Goal: Check status: Check status

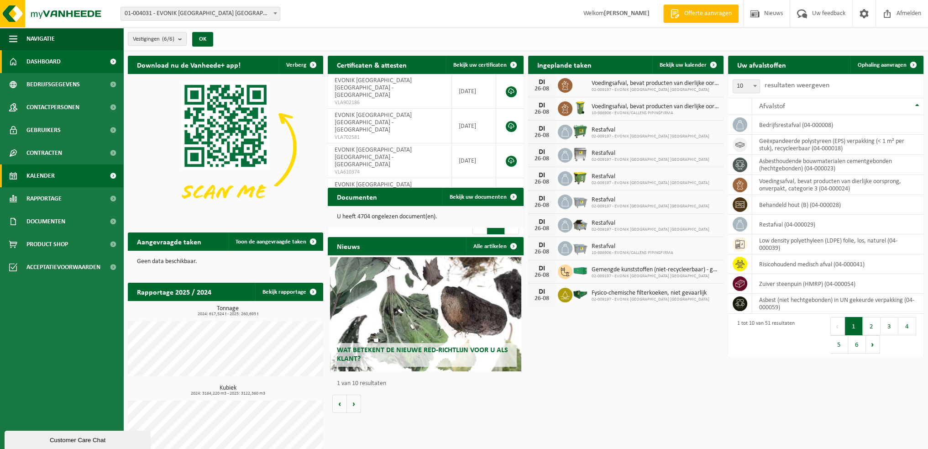
click at [69, 177] on link "Kalender" at bounding box center [61, 175] width 123 height 23
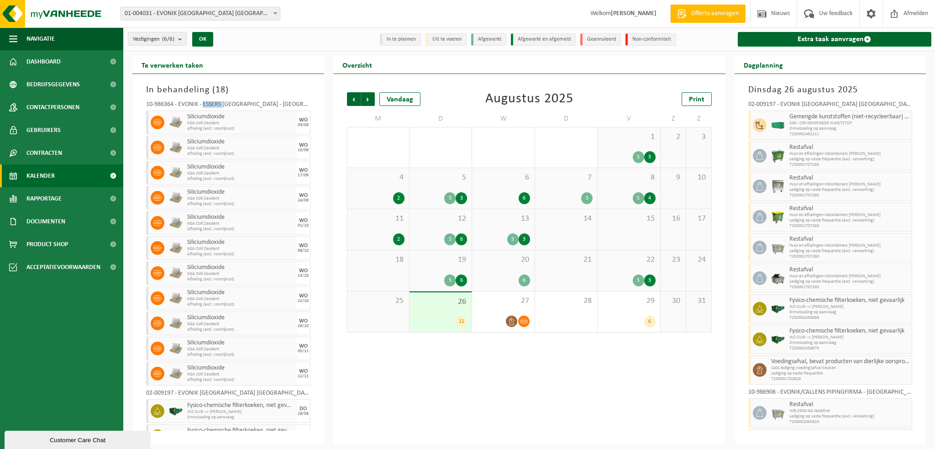
drag, startPoint x: 203, startPoint y: 103, endPoint x: 225, endPoint y: 103, distance: 21.5
click at [225, 103] on div "10-986364 - EVONIK - ESSERS [GEOGRAPHIC_DATA] - [GEOGRAPHIC_DATA]" at bounding box center [228, 105] width 164 height 9
click at [184, 103] on div "10-986364 - EVONIK - ESSERS [GEOGRAPHIC_DATA] - [GEOGRAPHIC_DATA]" at bounding box center [228, 105] width 164 height 9
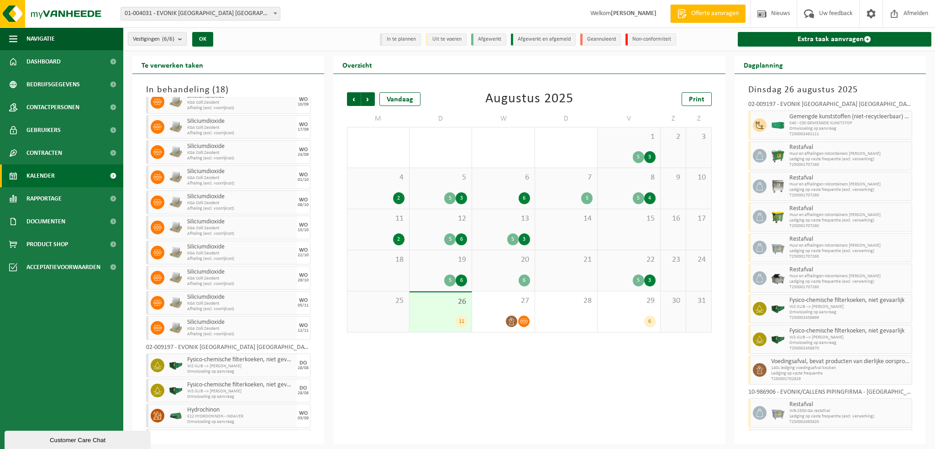
click at [216, 344] on div "02-009197 - EVONIK [GEOGRAPHIC_DATA] [GEOGRAPHIC_DATA] - [GEOGRAPHIC_DATA]" at bounding box center [228, 348] width 164 height 9
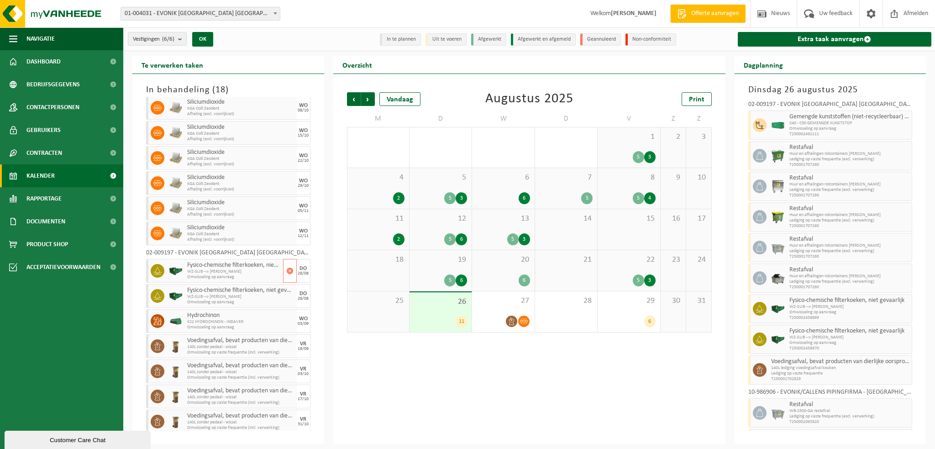
scroll to position [141, 0]
click at [176, 41] on button "Vestigingen (6/6)" at bounding box center [157, 39] width 59 height 14
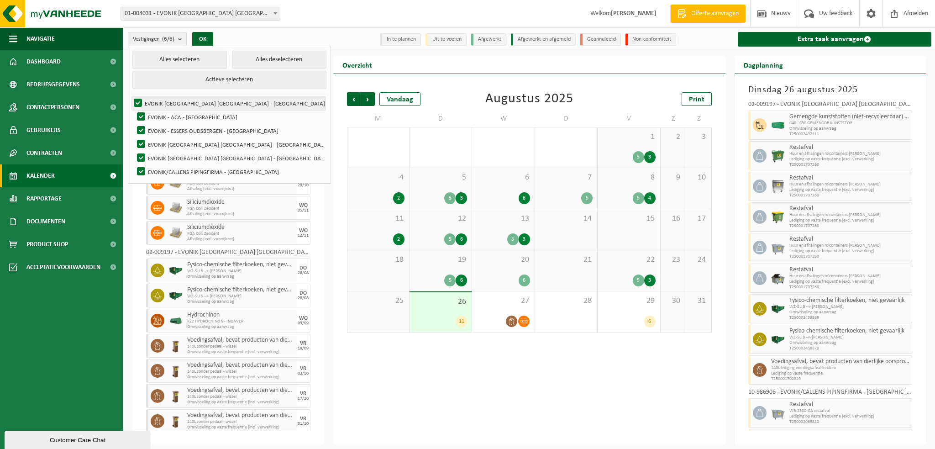
click at [137, 104] on label "EVONIK [GEOGRAPHIC_DATA] [GEOGRAPHIC_DATA] - [GEOGRAPHIC_DATA]" at bounding box center [229, 103] width 194 height 14
click at [131, 96] on input "EVONIK [GEOGRAPHIC_DATA] [GEOGRAPHIC_DATA] - [GEOGRAPHIC_DATA]" at bounding box center [130, 96] width 0 height 0
click at [138, 105] on label "EVONIK [GEOGRAPHIC_DATA] [GEOGRAPHIC_DATA] - [GEOGRAPHIC_DATA]" at bounding box center [229, 103] width 194 height 14
click at [131, 96] on input "EVONIK [GEOGRAPHIC_DATA] [GEOGRAPHIC_DATA] - [GEOGRAPHIC_DATA]" at bounding box center [130, 96] width 0 height 0
checkbox input "true"
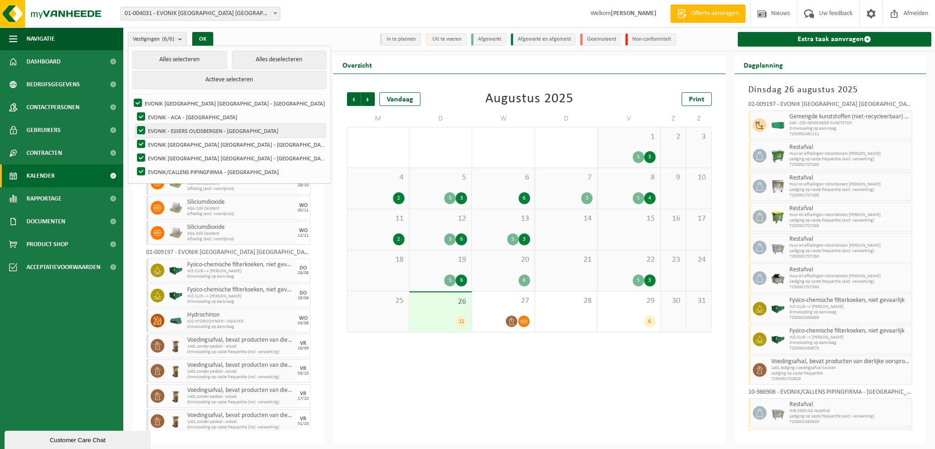
click at [140, 129] on label "EVONIK - ESSERS OUDSBERGEN - [GEOGRAPHIC_DATA]" at bounding box center [230, 131] width 190 height 14
click at [134, 124] on input "EVONIK - ESSERS OUDSBERGEN - [GEOGRAPHIC_DATA]" at bounding box center [133, 123] width 0 height 0
checkbox input "false"
click at [139, 145] on label "EVONIK [GEOGRAPHIC_DATA] [GEOGRAPHIC_DATA] - [GEOGRAPHIC_DATA]" at bounding box center [230, 144] width 190 height 14
click at [134, 137] on input "EVONIK [GEOGRAPHIC_DATA] [GEOGRAPHIC_DATA] - [GEOGRAPHIC_DATA]" at bounding box center [133, 137] width 0 height 0
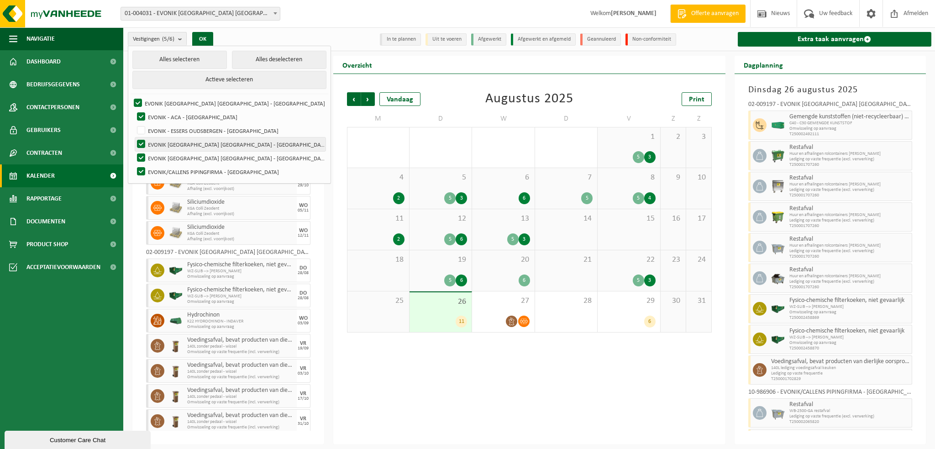
checkbox input "false"
drag, startPoint x: 139, startPoint y: 156, endPoint x: 139, endPoint y: 169, distance: 13.2
click at [140, 157] on label "EVONIK [GEOGRAPHIC_DATA] [GEOGRAPHIC_DATA] - [GEOGRAPHIC_DATA]" at bounding box center [230, 158] width 190 height 14
click at [134, 151] on input "EVONIK [GEOGRAPHIC_DATA] [GEOGRAPHIC_DATA] - [GEOGRAPHIC_DATA]" at bounding box center [133, 151] width 0 height 0
checkbox input "false"
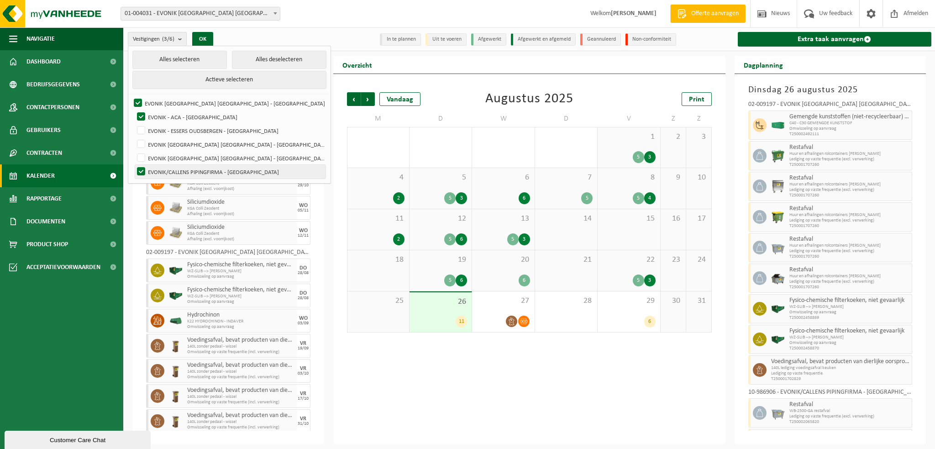
click at [139, 169] on label "EVONIK/CALLENS PIPINGFIRMA - [GEOGRAPHIC_DATA]" at bounding box center [230, 172] width 190 height 14
click at [134, 165] on input "EVONIK/CALLENS PIPINGFIRMA - [GEOGRAPHIC_DATA]" at bounding box center [133, 164] width 0 height 0
checkbox input "false"
click at [427, 57] on div "Overzicht" at bounding box center [529, 65] width 392 height 18
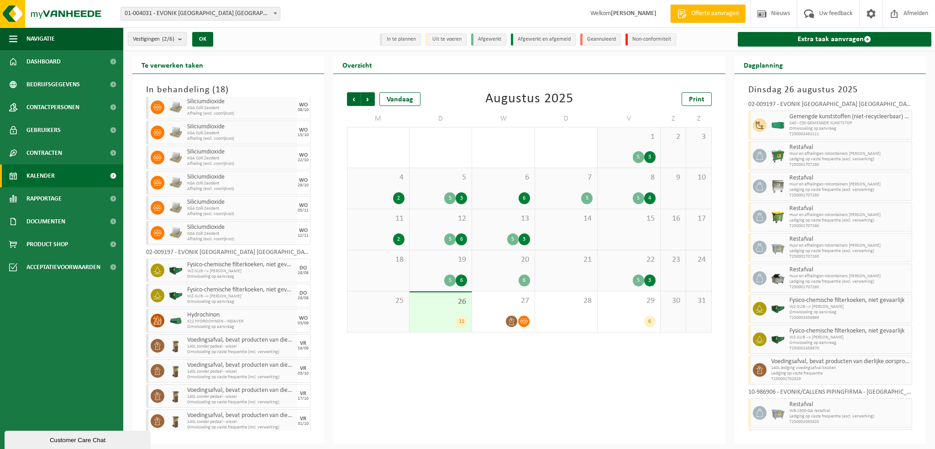
click at [184, 39] on b "submit" at bounding box center [182, 38] width 8 height 13
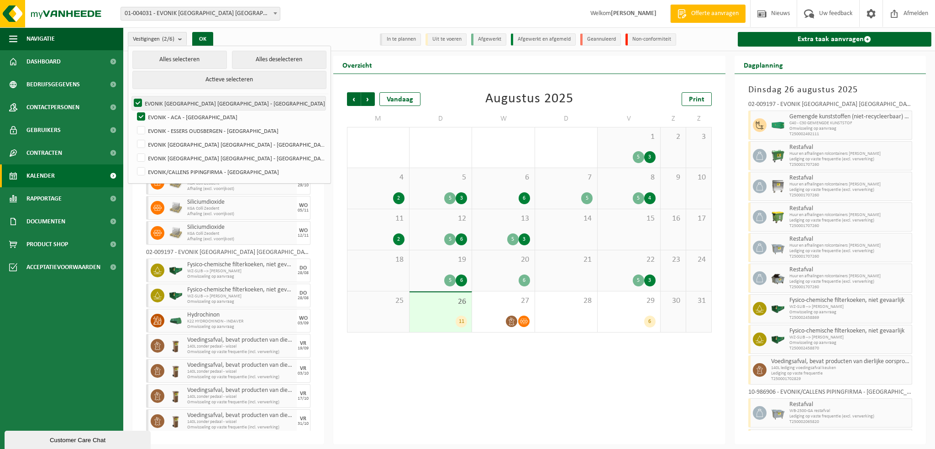
click at [136, 102] on label "EVONIK [GEOGRAPHIC_DATA] [GEOGRAPHIC_DATA] - [GEOGRAPHIC_DATA]" at bounding box center [229, 103] width 194 height 14
click at [131, 96] on input "EVONIK [GEOGRAPHIC_DATA] [GEOGRAPHIC_DATA] - [GEOGRAPHIC_DATA]" at bounding box center [130, 96] width 0 height 0
click at [331, 47] on div "Vestigingen (1/6) Alles selecteren Alles deselecteren Actieve selecteren EVONIK…" at bounding box center [528, 39] width 811 height 24
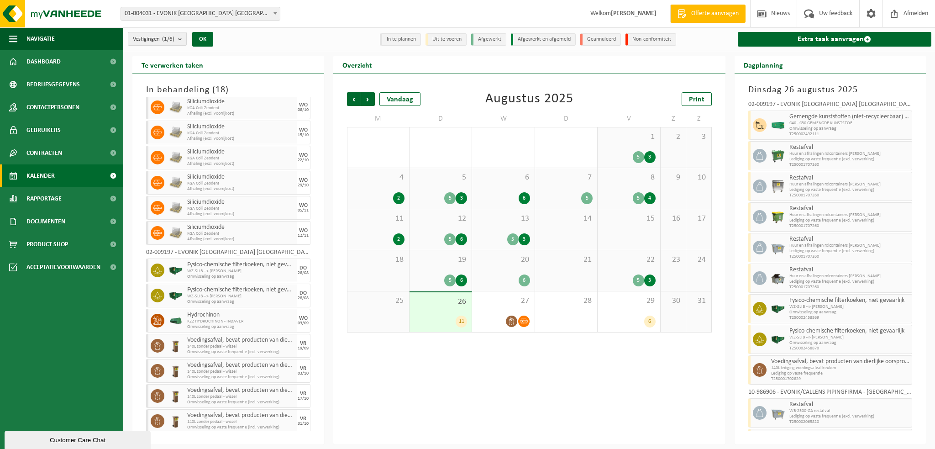
click at [181, 40] on b "submit" at bounding box center [182, 38] width 8 height 13
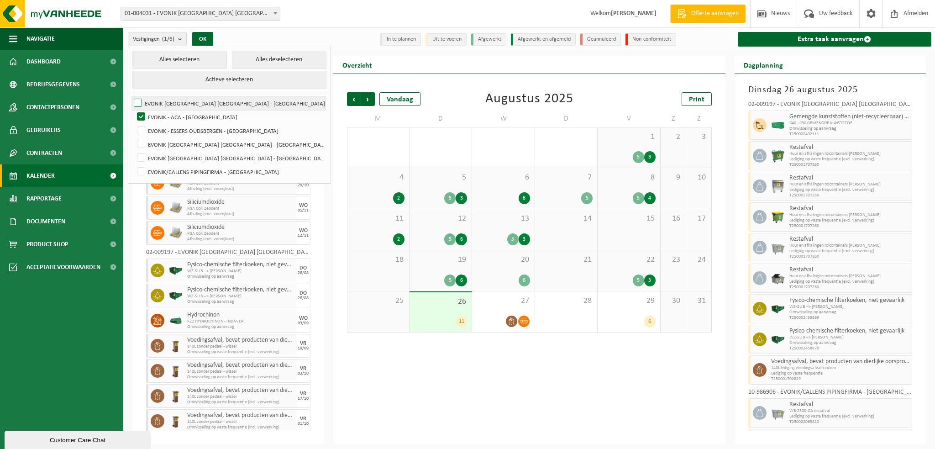
click at [138, 100] on label "EVONIK [GEOGRAPHIC_DATA] [GEOGRAPHIC_DATA] - [GEOGRAPHIC_DATA]" at bounding box center [229, 103] width 194 height 14
click at [131, 96] on input "EVONIK [GEOGRAPHIC_DATA] [GEOGRAPHIC_DATA] - [GEOGRAPHIC_DATA]" at bounding box center [130, 96] width 0 height 0
click at [138, 102] on label "EVONIK [GEOGRAPHIC_DATA] [GEOGRAPHIC_DATA] - [GEOGRAPHIC_DATA]" at bounding box center [229, 103] width 194 height 14
click at [131, 96] on input "EVONIK [GEOGRAPHIC_DATA] [GEOGRAPHIC_DATA] - [GEOGRAPHIC_DATA]" at bounding box center [130, 96] width 0 height 0
click at [195, 81] on button "Actieve selecteren" at bounding box center [229, 80] width 194 height 18
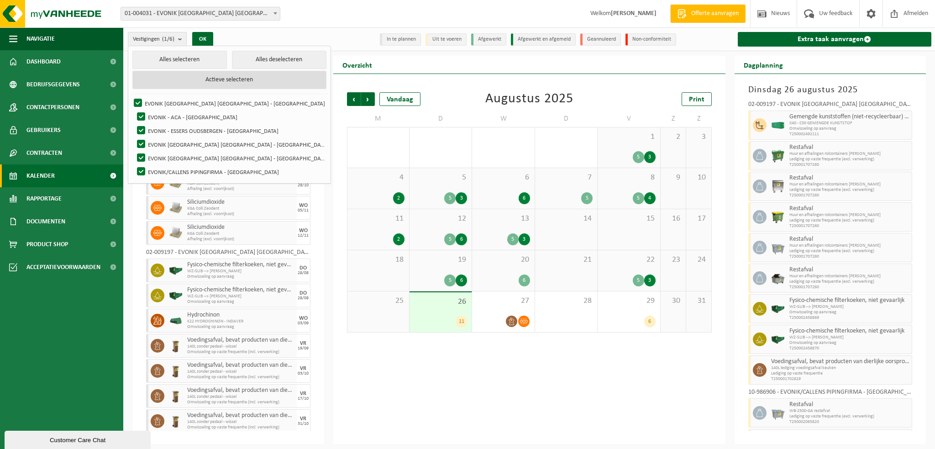
checkbox input "true"
click at [162, 170] on label "EVONIK/CALLENS PIPINGFIRMA - [GEOGRAPHIC_DATA]" at bounding box center [230, 172] width 190 height 14
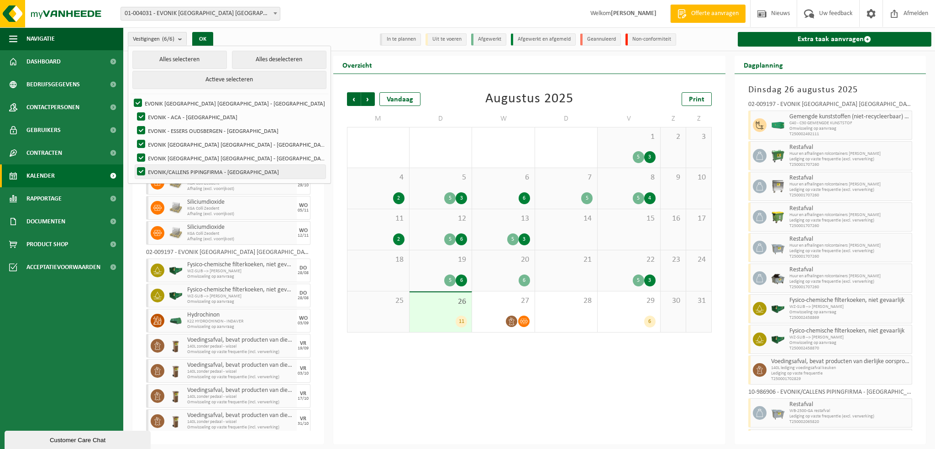
click at [134, 165] on input "EVONIK/CALLENS PIPINGFIRMA - [GEOGRAPHIC_DATA]" at bounding box center [133, 164] width 0 height 0
checkbox input "false"
drag, startPoint x: 138, startPoint y: 100, endPoint x: 138, endPoint y: 105, distance: 5.5
click at [137, 99] on label "EVONIK [GEOGRAPHIC_DATA] [GEOGRAPHIC_DATA] - [GEOGRAPHIC_DATA]" at bounding box center [229, 103] width 194 height 14
click at [131, 96] on input "EVONIK [GEOGRAPHIC_DATA] [GEOGRAPHIC_DATA] - [GEOGRAPHIC_DATA]" at bounding box center [130, 96] width 0 height 0
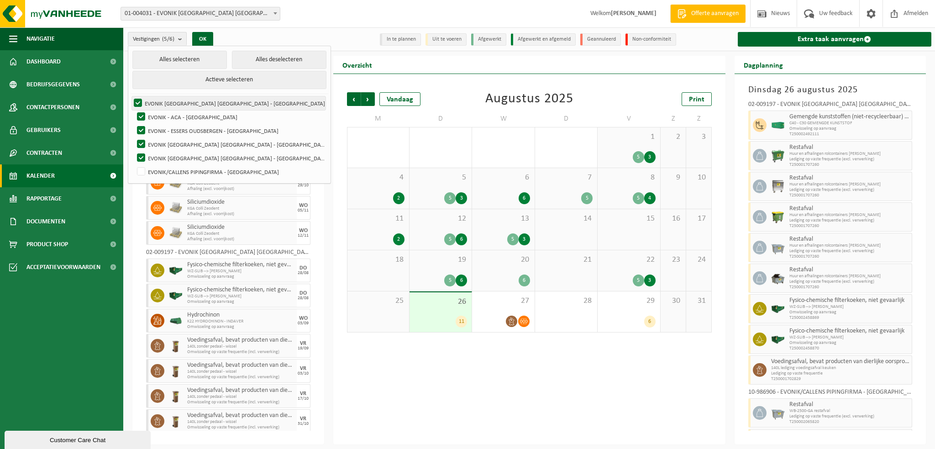
checkbox input "false"
drag, startPoint x: 140, startPoint y: 114, endPoint x: 140, endPoint y: 127, distance: 13.2
click at [140, 114] on label "EVONIK - ACA - [GEOGRAPHIC_DATA]" at bounding box center [230, 117] width 190 height 14
click at [134, 110] on input "EVONIK - ACA - [GEOGRAPHIC_DATA]" at bounding box center [133, 110] width 0 height 0
checkbox input "false"
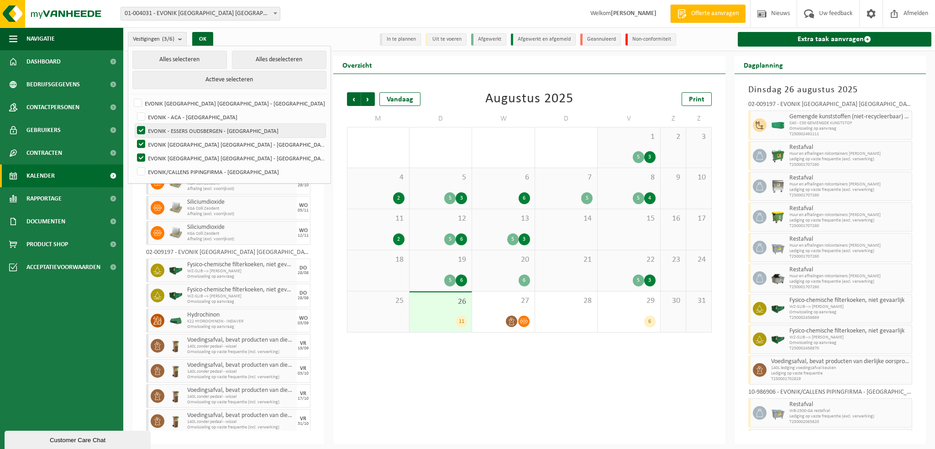
click at [140, 127] on label "EVONIK - ESSERS OUDSBERGEN - [GEOGRAPHIC_DATA]" at bounding box center [230, 131] width 190 height 14
click at [134, 124] on input "EVONIK - ESSERS OUDSBERGEN - [GEOGRAPHIC_DATA]" at bounding box center [133, 123] width 0 height 0
checkbox input "false"
drag, startPoint x: 135, startPoint y: 102, endPoint x: 146, endPoint y: 129, distance: 28.6
click at [135, 102] on label "EVONIK [GEOGRAPHIC_DATA] [GEOGRAPHIC_DATA] - [GEOGRAPHIC_DATA]" at bounding box center [229, 103] width 194 height 14
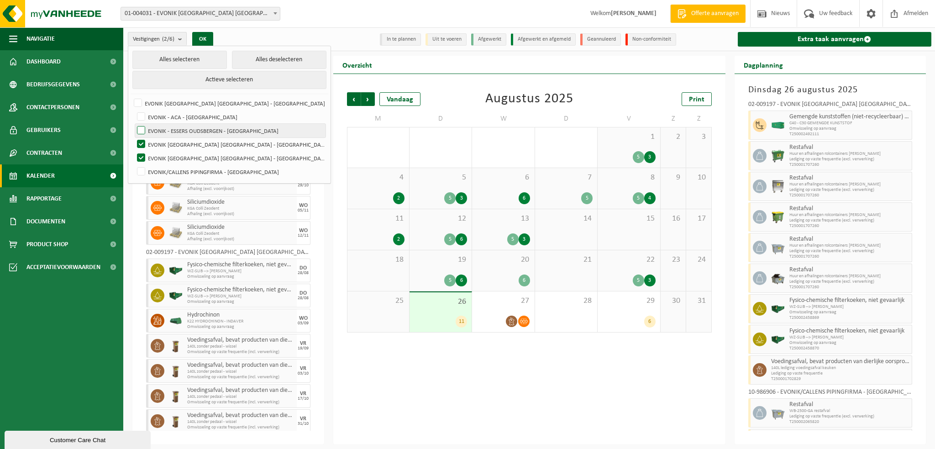
click at [131, 96] on input "EVONIK [GEOGRAPHIC_DATA] [GEOGRAPHIC_DATA] - [GEOGRAPHIC_DATA]" at bounding box center [130, 96] width 0 height 0
checkbox input "true"
drag, startPoint x: 142, startPoint y: 142, endPoint x: 143, endPoint y: 149, distance: 7.3
click at [142, 142] on label "EVONIK [GEOGRAPHIC_DATA] [GEOGRAPHIC_DATA] - [GEOGRAPHIC_DATA]" at bounding box center [230, 144] width 190 height 14
click at [134, 137] on input "EVONIK [GEOGRAPHIC_DATA] [GEOGRAPHIC_DATA] - [GEOGRAPHIC_DATA]" at bounding box center [133, 137] width 0 height 0
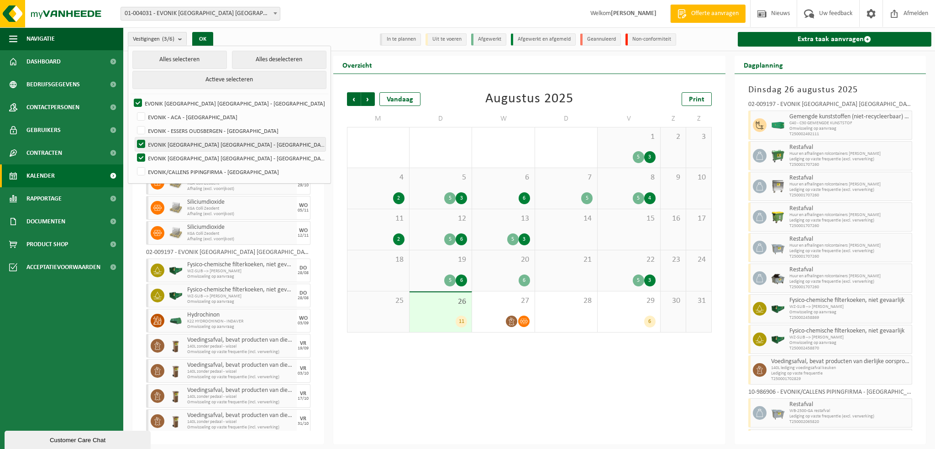
checkbox input "false"
click at [141, 153] on label "EVONIK [GEOGRAPHIC_DATA] [GEOGRAPHIC_DATA] - [GEOGRAPHIC_DATA]" at bounding box center [230, 158] width 190 height 14
click at [134, 151] on input "EVONIK [GEOGRAPHIC_DATA] [GEOGRAPHIC_DATA] - [GEOGRAPHIC_DATA]" at bounding box center [133, 151] width 0 height 0
checkbox input "false"
click at [144, 170] on label "EVONIK/CALLENS PIPINGFIRMA - [GEOGRAPHIC_DATA]" at bounding box center [230, 172] width 190 height 14
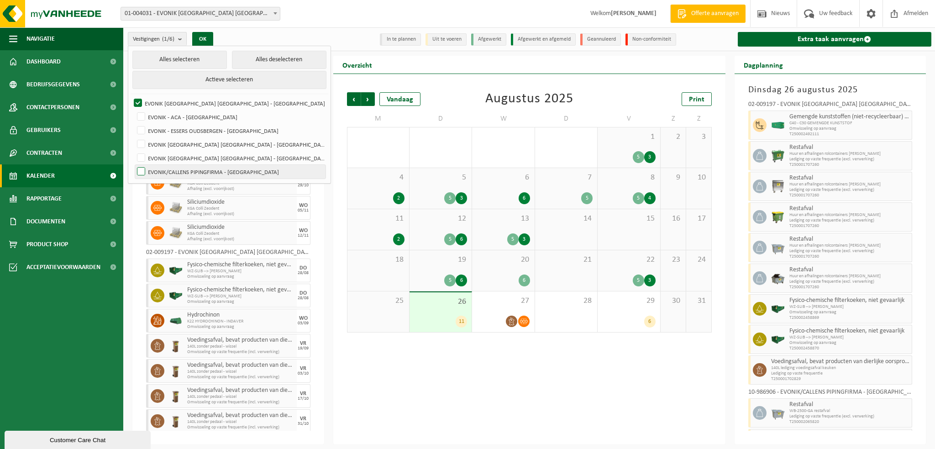
click at [134, 165] on input "EVONIK/CALLENS PIPINGFIRMA - [GEOGRAPHIC_DATA]" at bounding box center [133, 164] width 0 height 0
checkbox input "true"
click at [208, 37] on button "OK" at bounding box center [202, 39] width 21 height 15
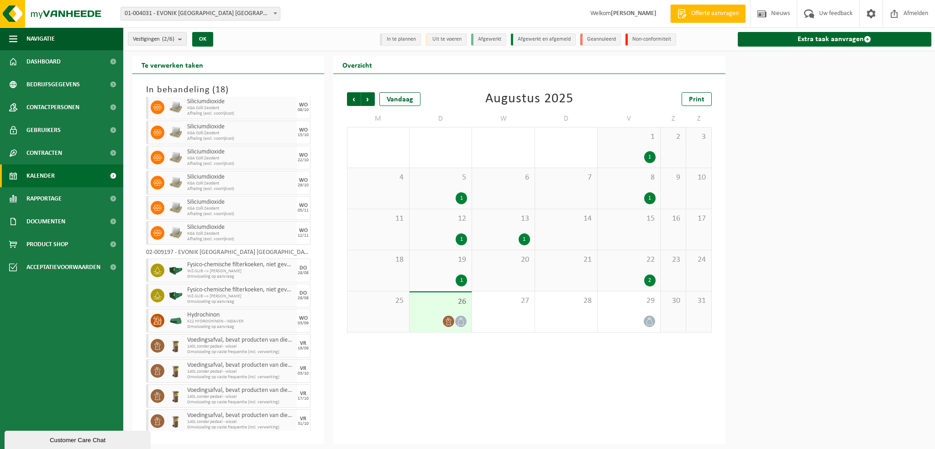
click at [456, 199] on div "1" at bounding box center [460, 198] width 11 height 12
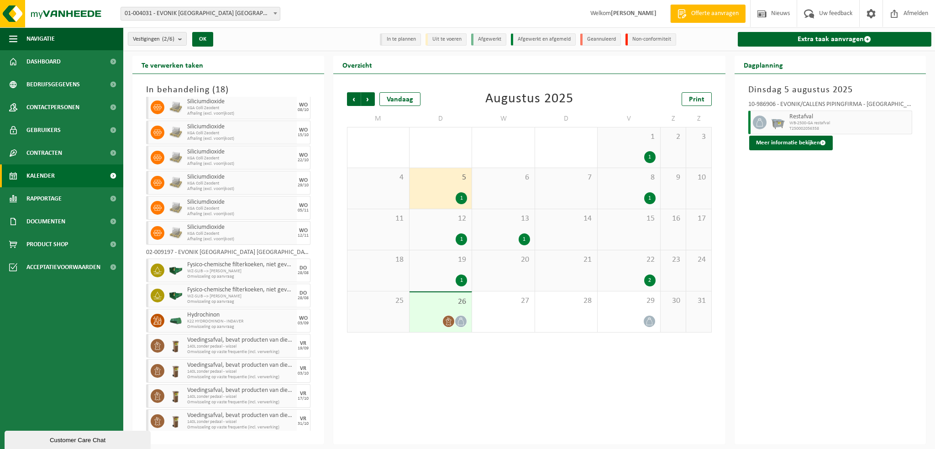
click at [460, 197] on div "1" at bounding box center [460, 198] width 11 height 12
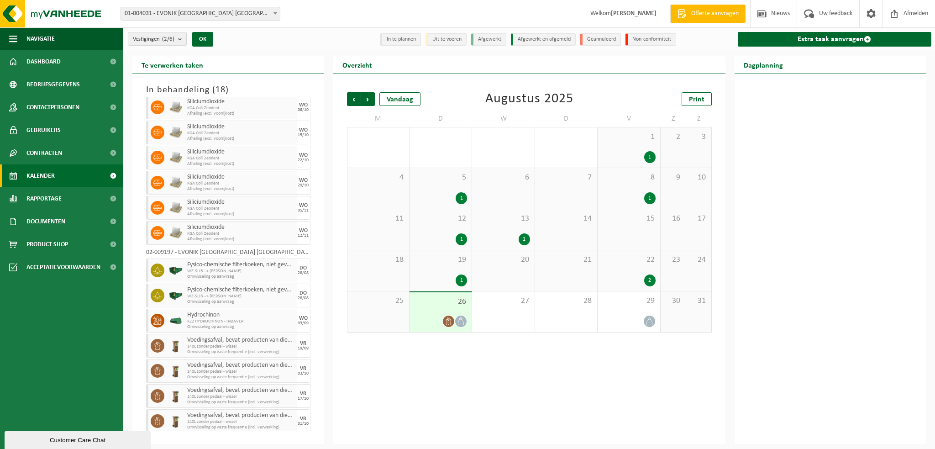
click at [464, 199] on div "1" at bounding box center [460, 198] width 11 height 12
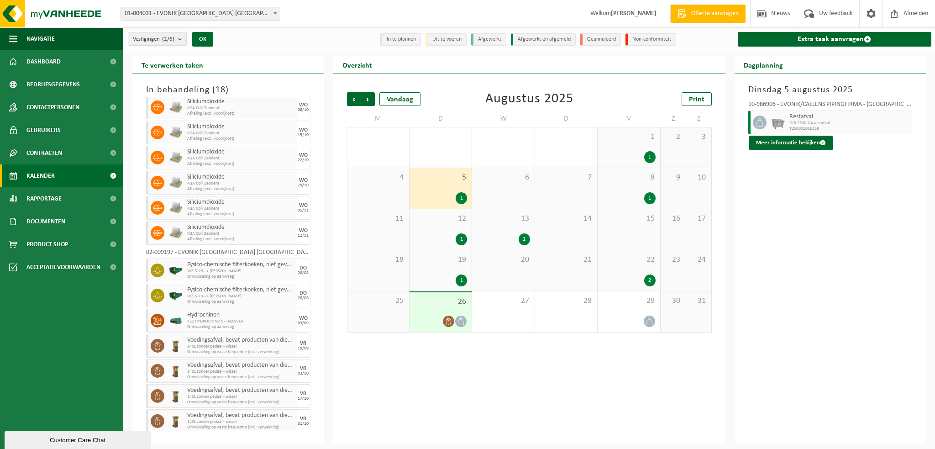
click at [459, 319] on icon at bounding box center [461, 321] width 6 height 8
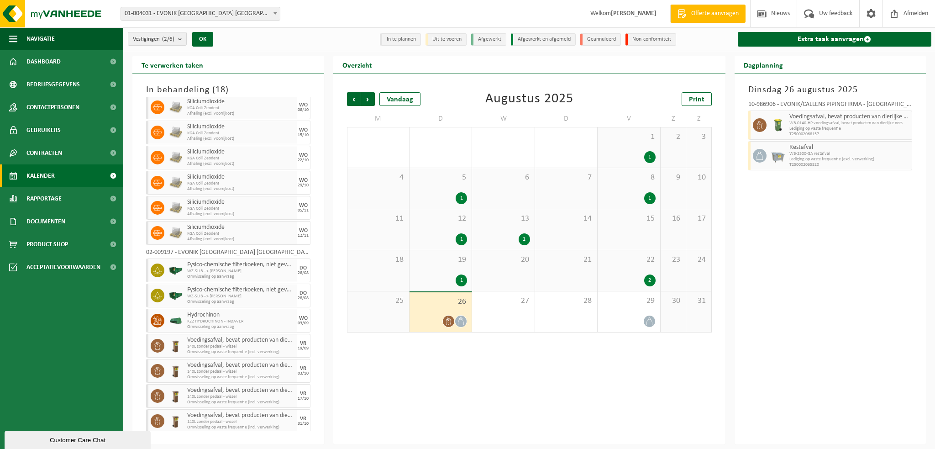
click at [224, 250] on div "02-009197 - EVONIK [GEOGRAPHIC_DATA] [GEOGRAPHIC_DATA] - [GEOGRAPHIC_DATA]" at bounding box center [228, 253] width 164 height 9
click at [904, 12] on span "Afmelden" at bounding box center [915, 13] width 29 height 27
